Goal: Information Seeking & Learning: Learn about a topic

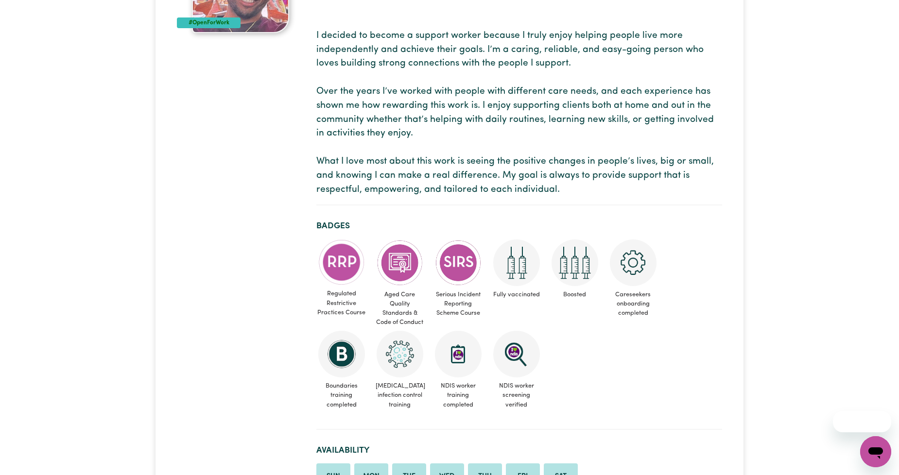
scroll to position [180, 0]
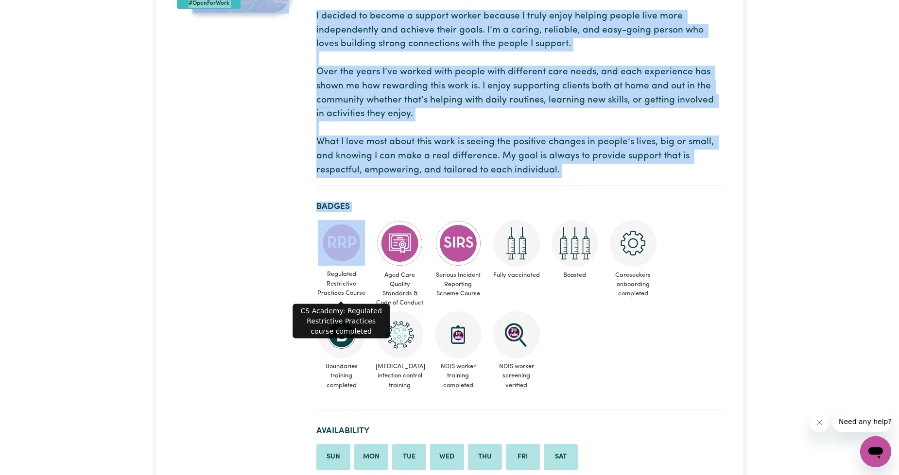
drag, startPoint x: 305, startPoint y: 228, endPoint x: 352, endPoint y: 262, distance: 57.7
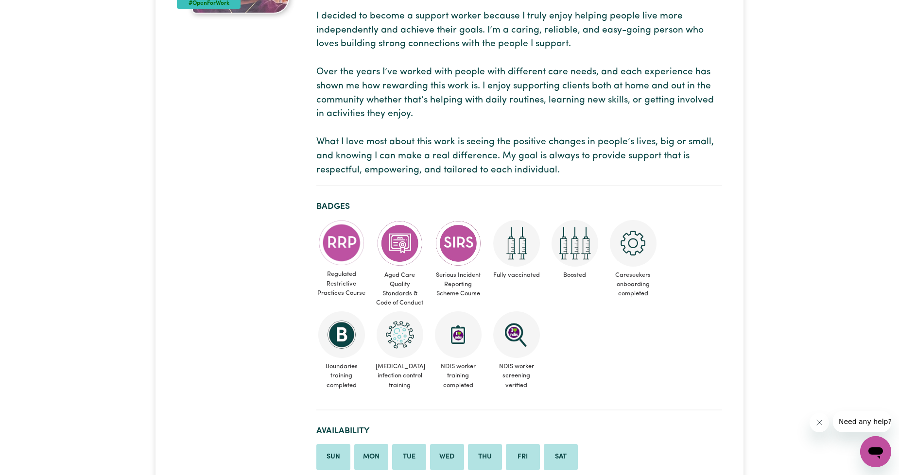
click at [692, 296] on ul "Regulated Restrictive Practices Course Aged Care Quality Standards & Code of Co…" at bounding box center [519, 307] width 406 height 174
click at [342, 253] on img at bounding box center [341, 243] width 47 height 46
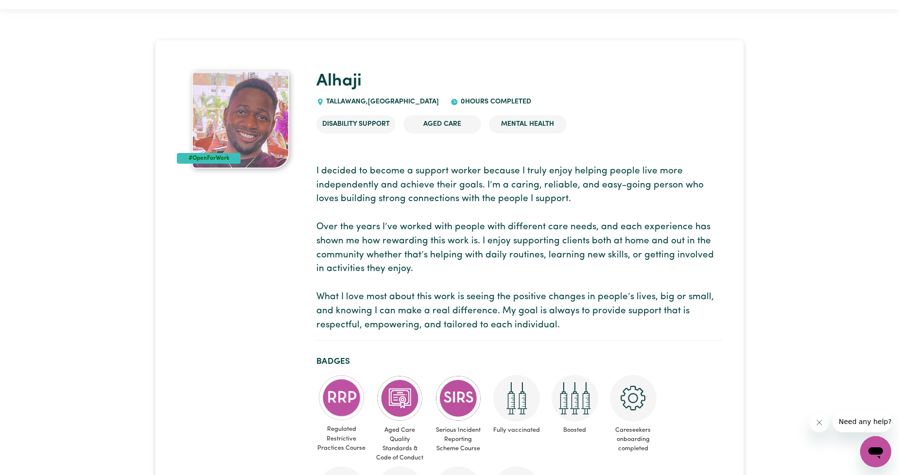
scroll to position [0, 0]
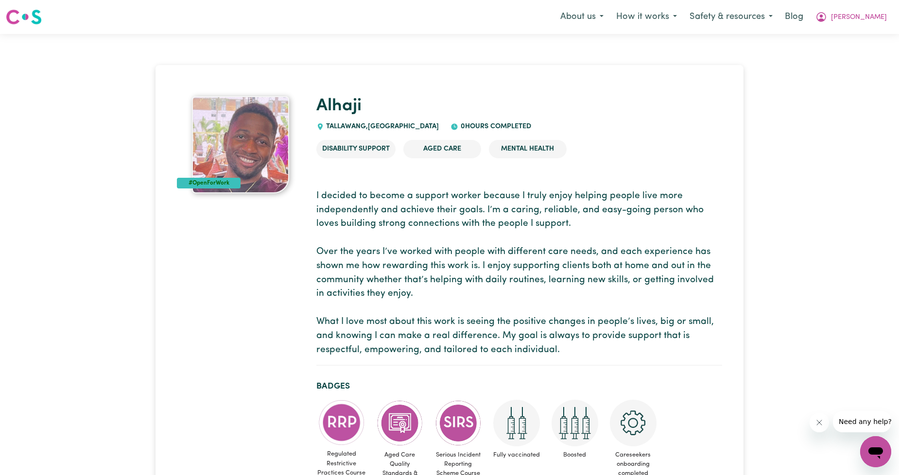
drag, startPoint x: 586, startPoint y: 236, endPoint x: 476, endPoint y: 293, distance: 123.8
click at [476, 293] on p "I decided to become a support worker because I truly enjoy helping people live …" at bounding box center [519, 273] width 406 height 168
